Goal: Use online tool/utility: Utilize a website feature to perform a specific function

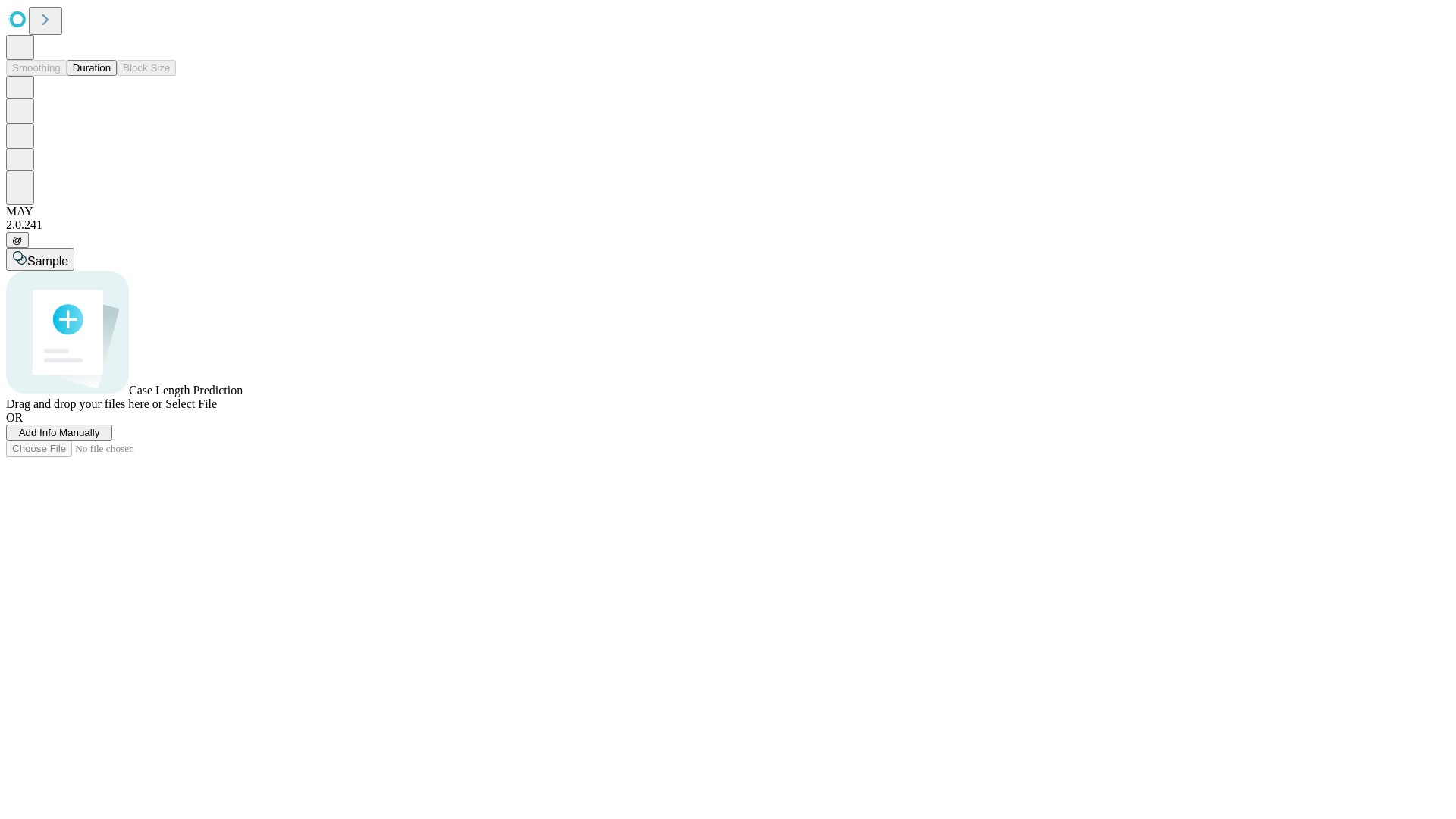
click at [217, 410] on span "Select File" at bounding box center [190, 403] width 51 height 13
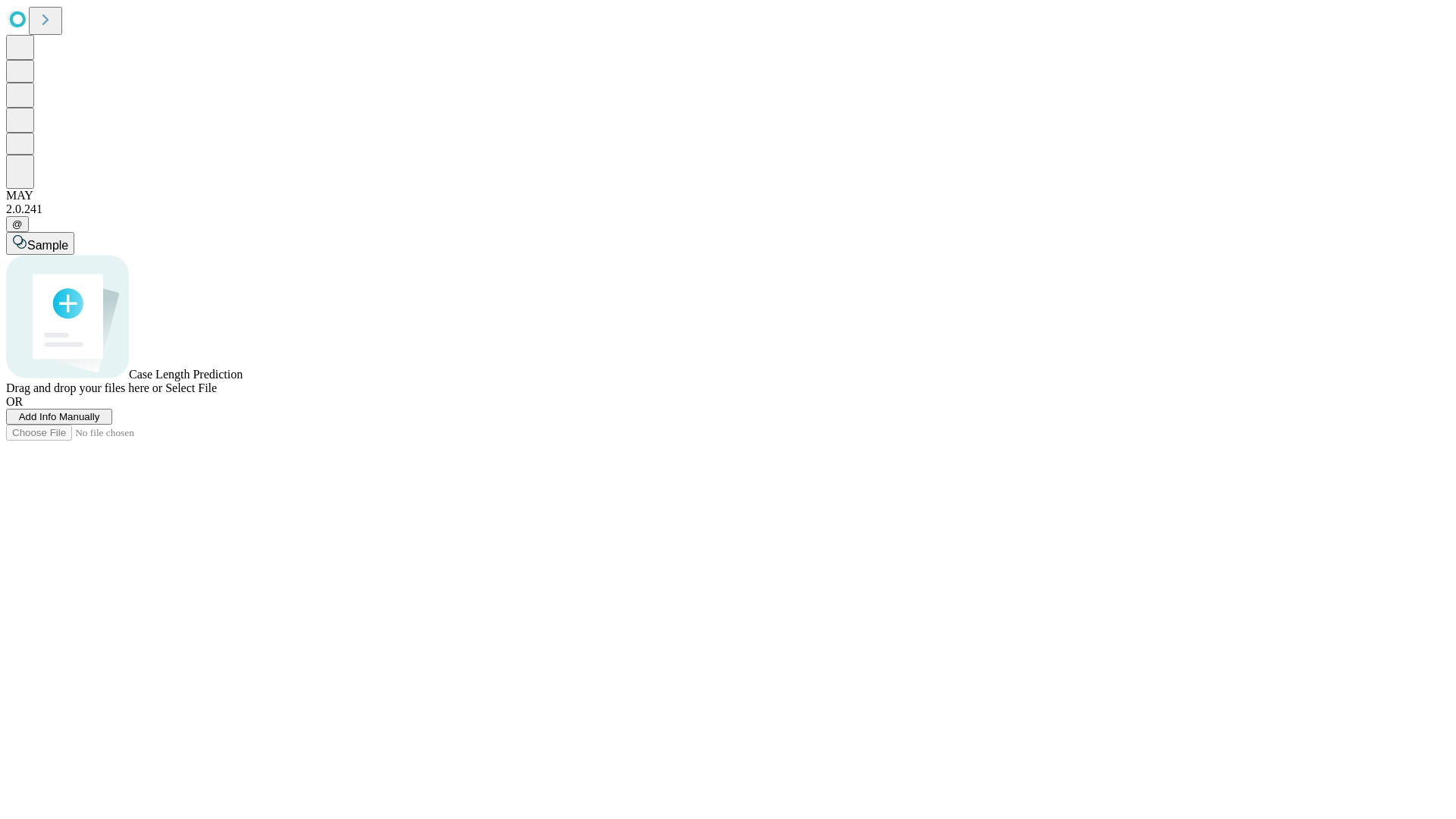
click at [217, 394] on span "Select File" at bounding box center [190, 388] width 51 height 13
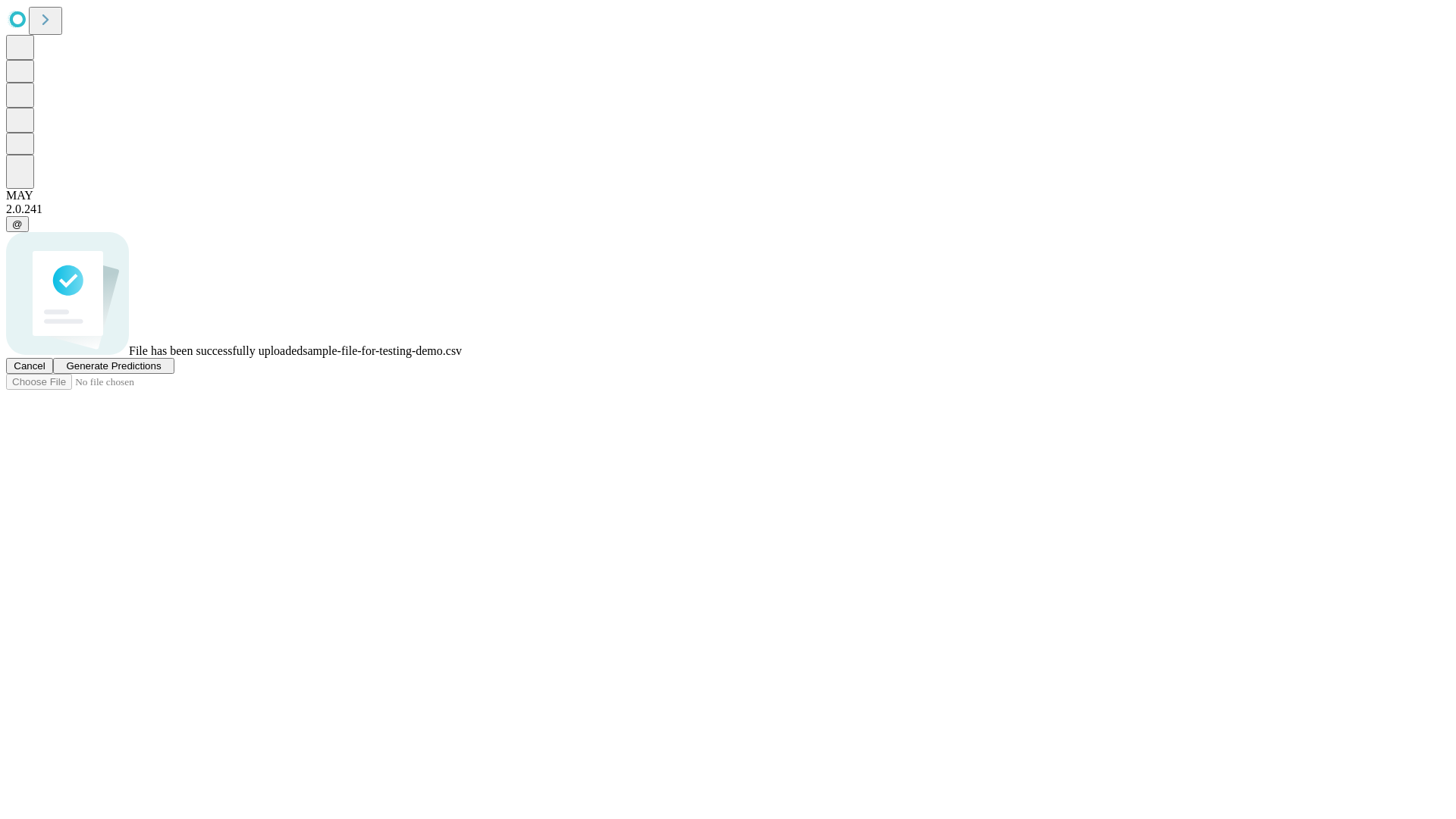
click at [161, 372] on span "Generate Predictions" at bounding box center [114, 366] width 95 height 11
